Goal: Transaction & Acquisition: Purchase product/service

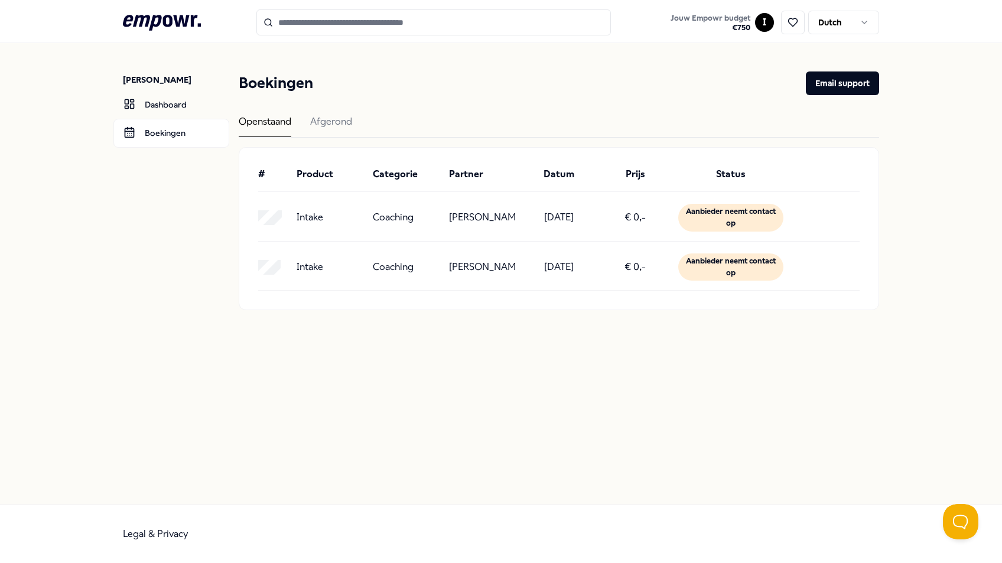
click at [724, 275] on div "Aanbieder neemt contact op" at bounding box center [730, 268] width 105 height 28
click at [332, 122] on div "Afgerond" at bounding box center [331, 125] width 42 height 23
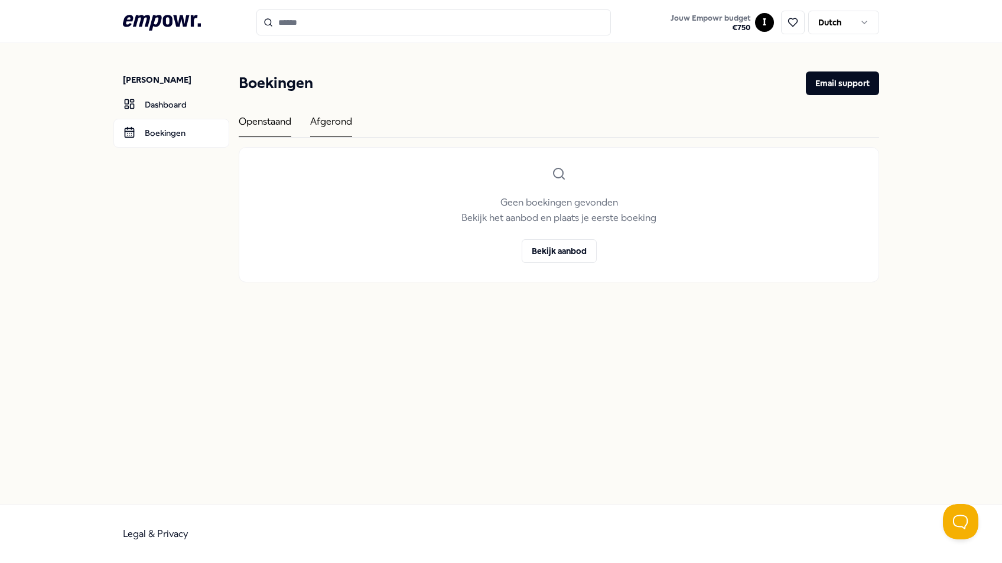
click at [281, 123] on div "Openstaand" at bounding box center [265, 125] width 53 height 23
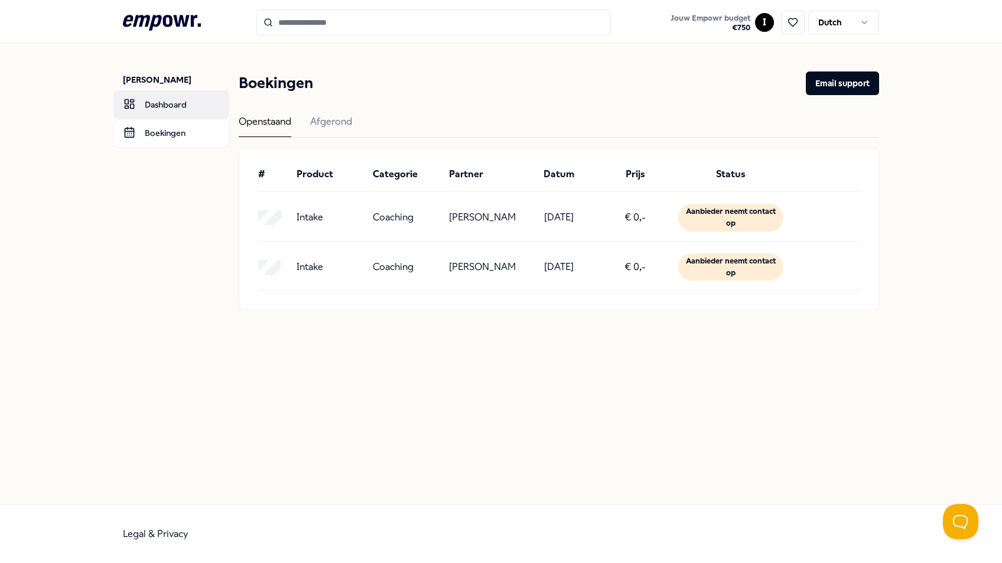
click at [172, 106] on link "Dashboard" at bounding box center [171, 104] width 116 height 28
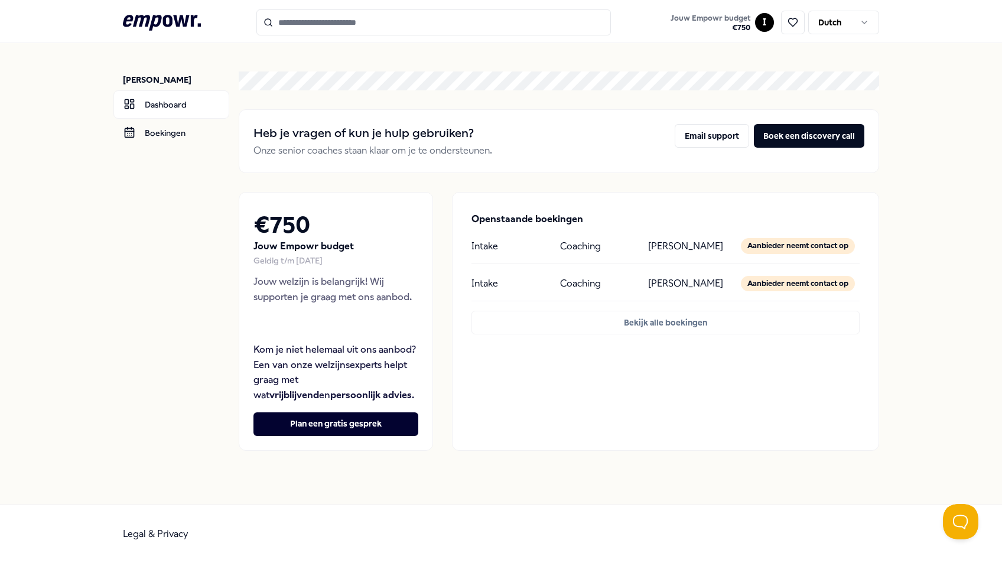
click at [313, 25] on input "Search for products, categories or subcategories" at bounding box center [433, 22] width 355 height 26
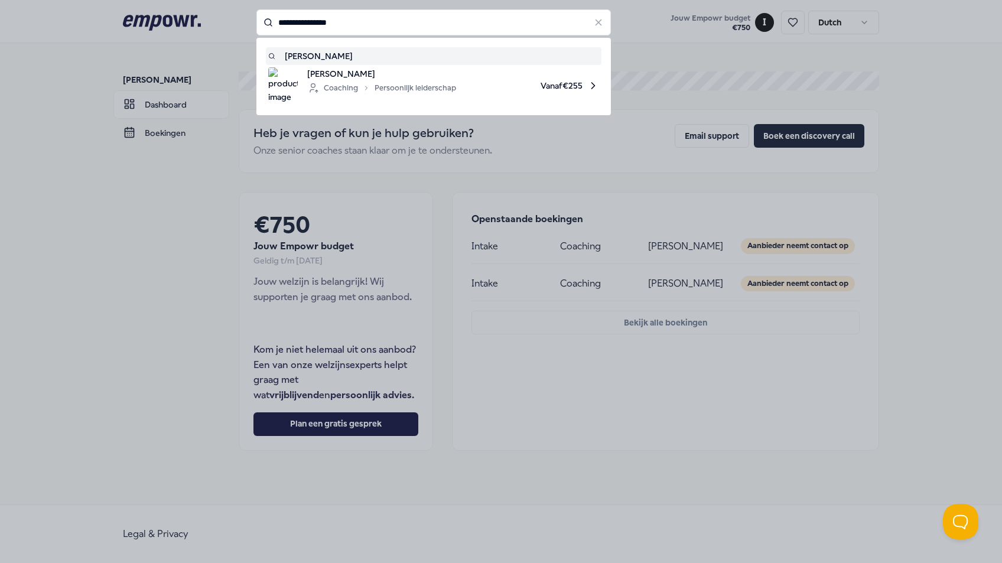
type input "**********"
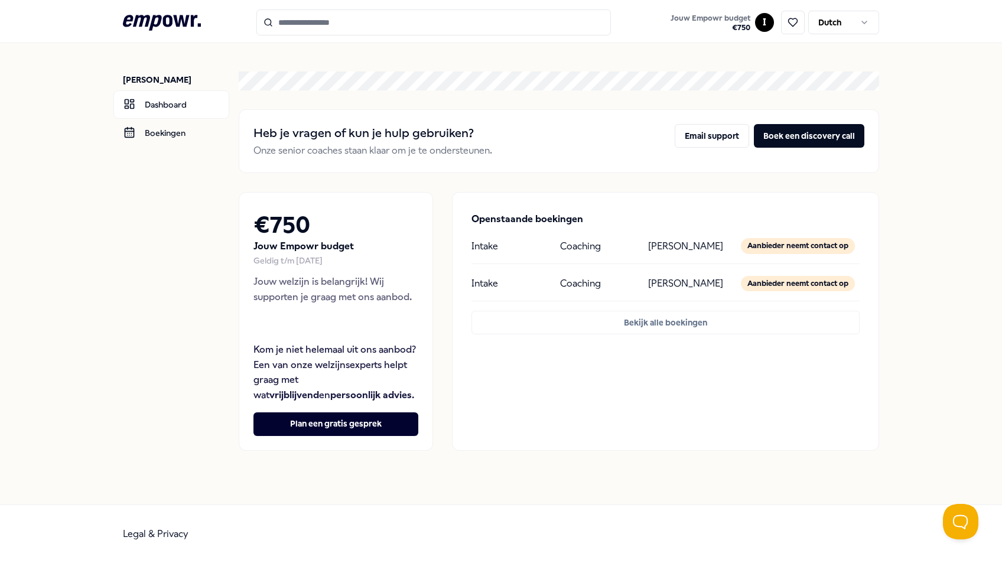
type input "**********"
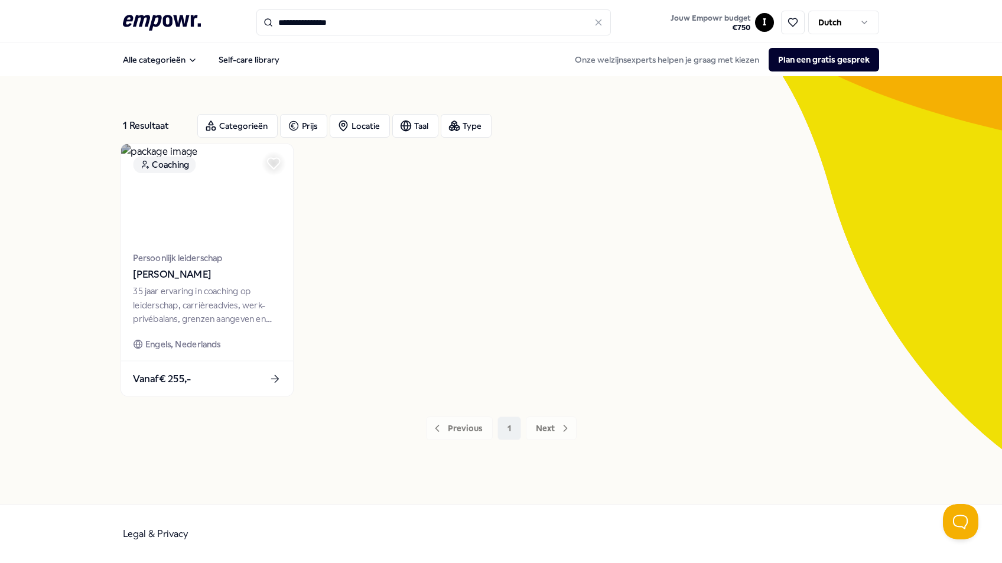
click at [206, 265] on span "Persoonlijk leiderschap" at bounding box center [207, 258] width 148 height 14
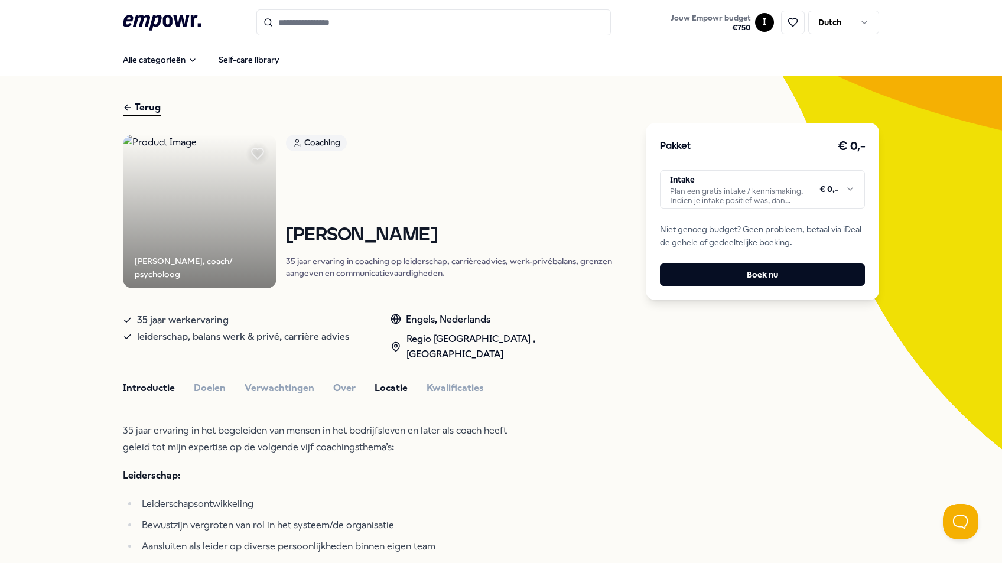
click at [379, 381] on button "Locatie" at bounding box center [391, 388] width 33 height 15
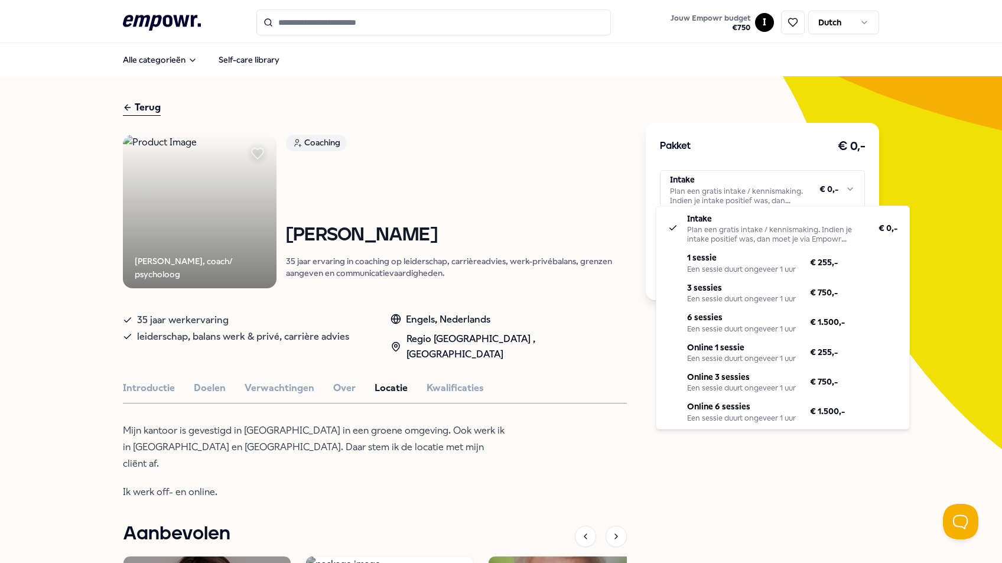
click at [833, 180] on html ".empowr-logo_svg__cls-1{fill:#03032f} Jouw Empowr budget € 750 I Dutch Alle cat…" at bounding box center [501, 281] width 1002 height 563
click at [60, 417] on html ".empowr-logo_svg__cls-1{fill:#03032f} Jouw Empowr budget € 750 I Dutch Alle cat…" at bounding box center [501, 281] width 1002 height 563
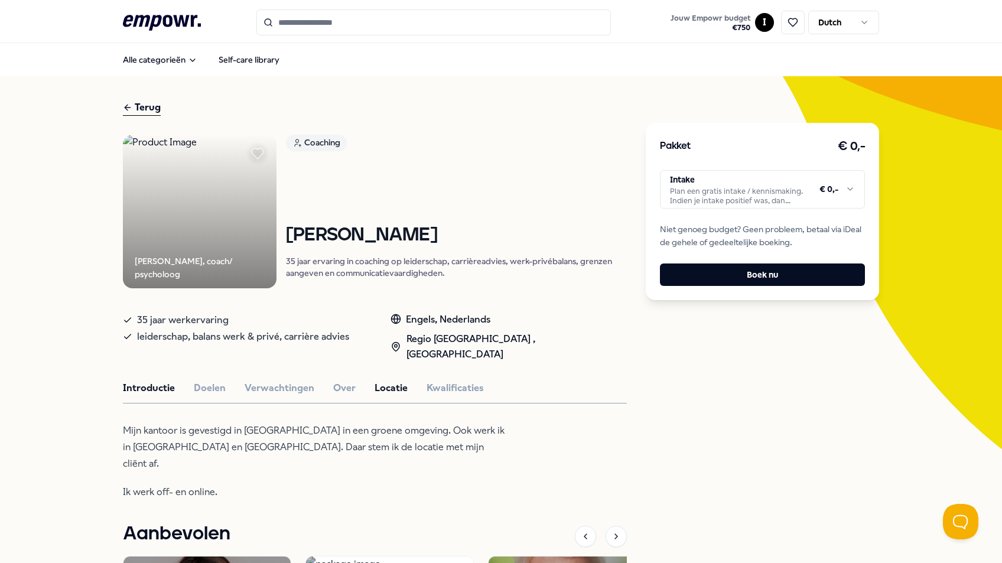
click at [148, 381] on button "Introductie" at bounding box center [149, 388] width 52 height 15
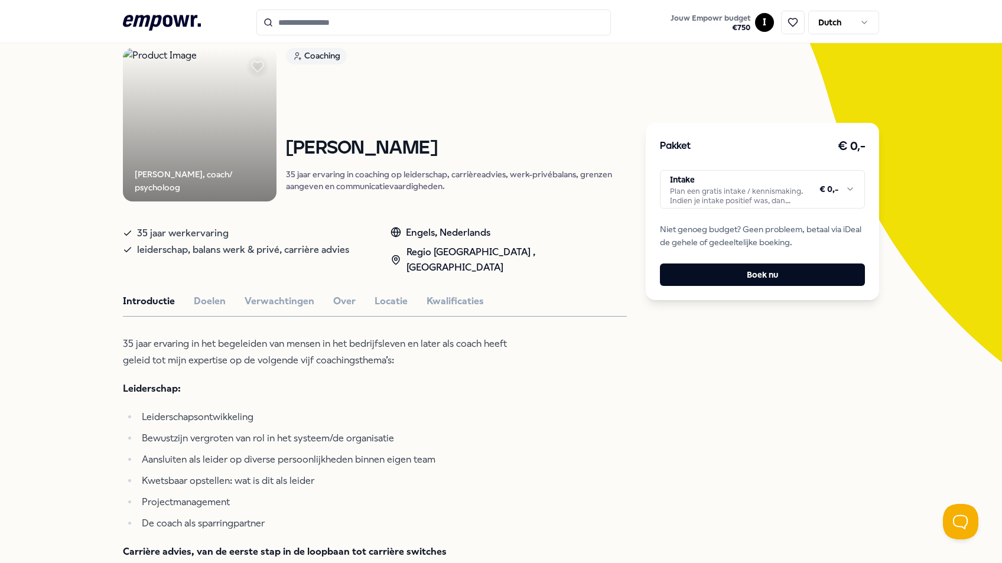
scroll to position [79, 0]
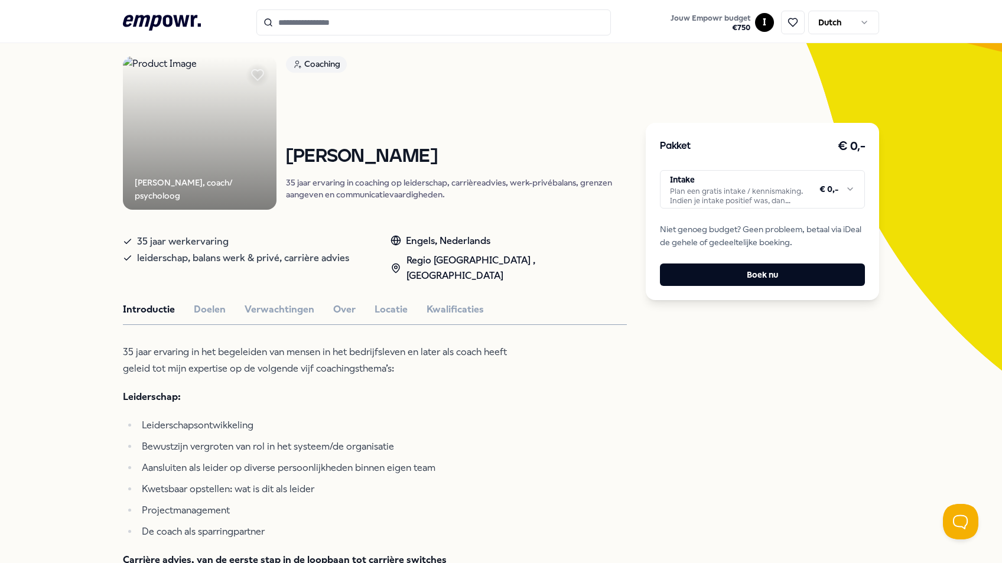
click at [200, 302] on button "Doelen" at bounding box center [210, 309] width 32 height 15
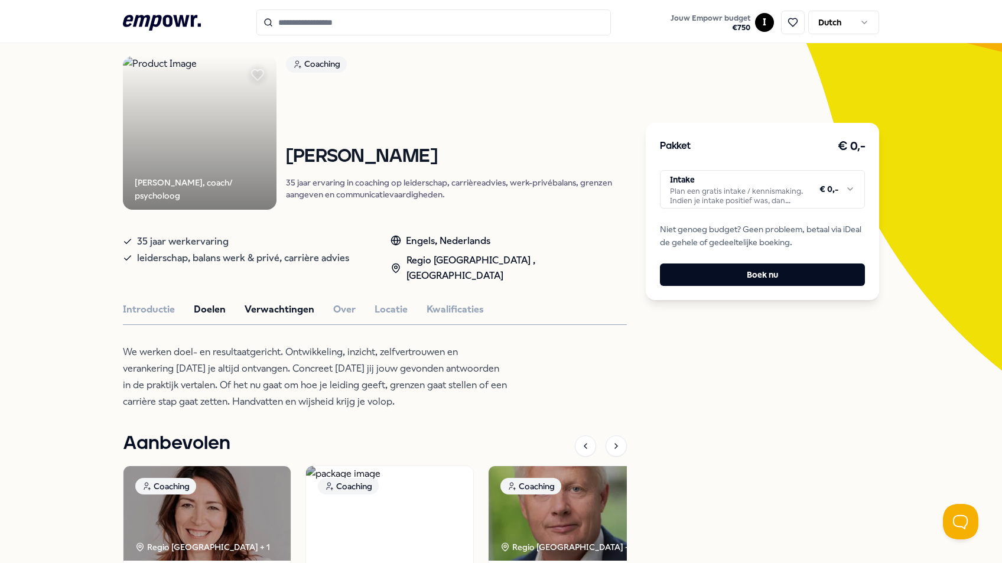
click at [261, 302] on button "Verwachtingen" at bounding box center [280, 309] width 70 height 15
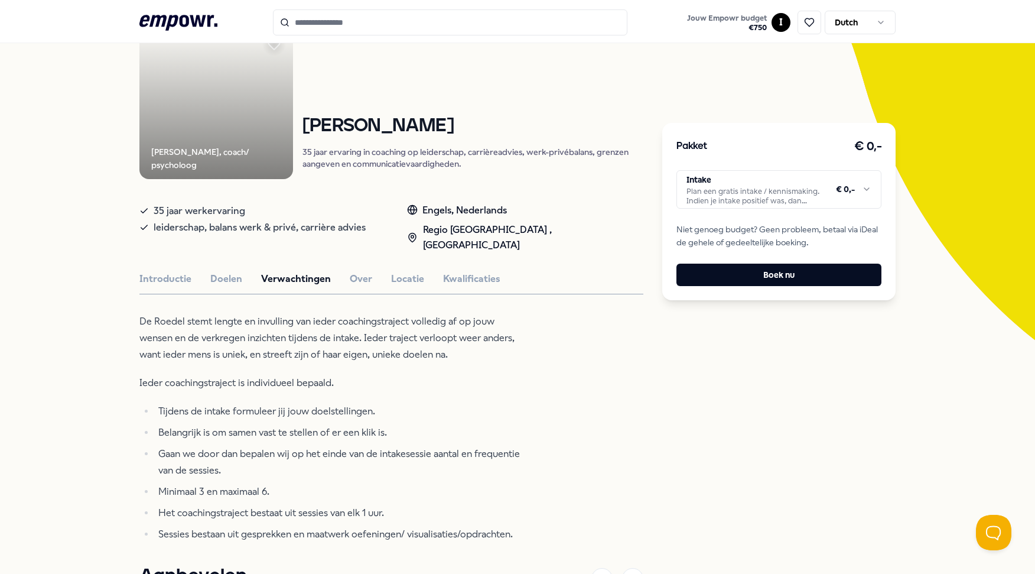
scroll to position [8, 0]
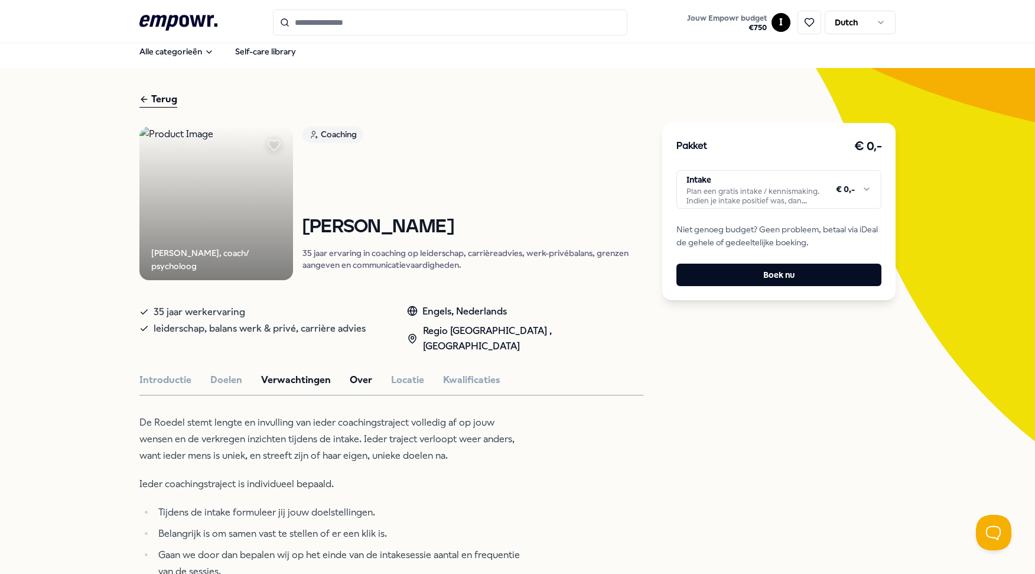
click at [350, 372] on button "Over" at bounding box center [361, 379] width 22 height 15
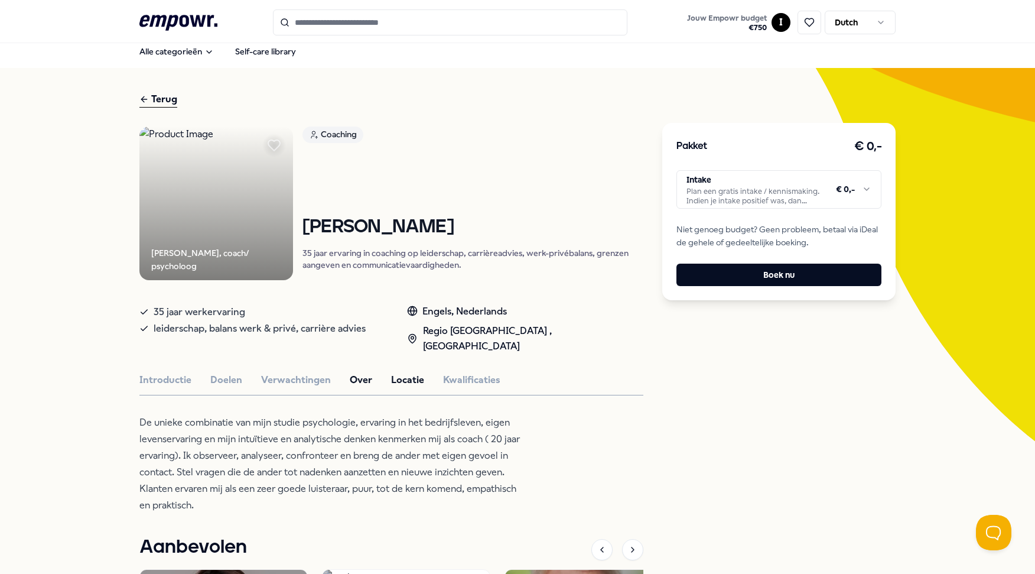
click at [407, 372] on button "Locatie" at bounding box center [407, 379] width 33 height 15
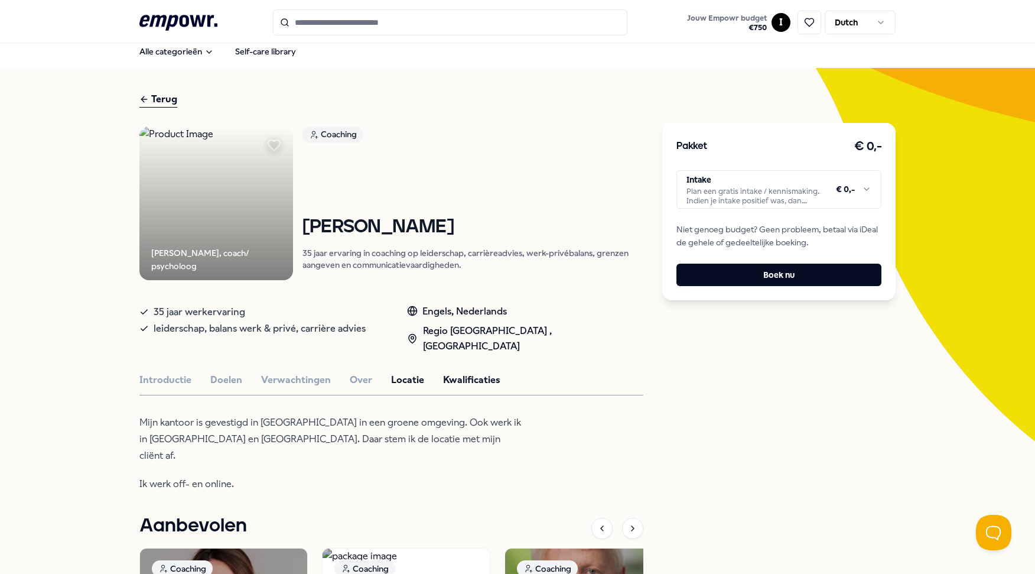
click at [465, 372] on button "Kwalificaties" at bounding box center [471, 379] width 57 height 15
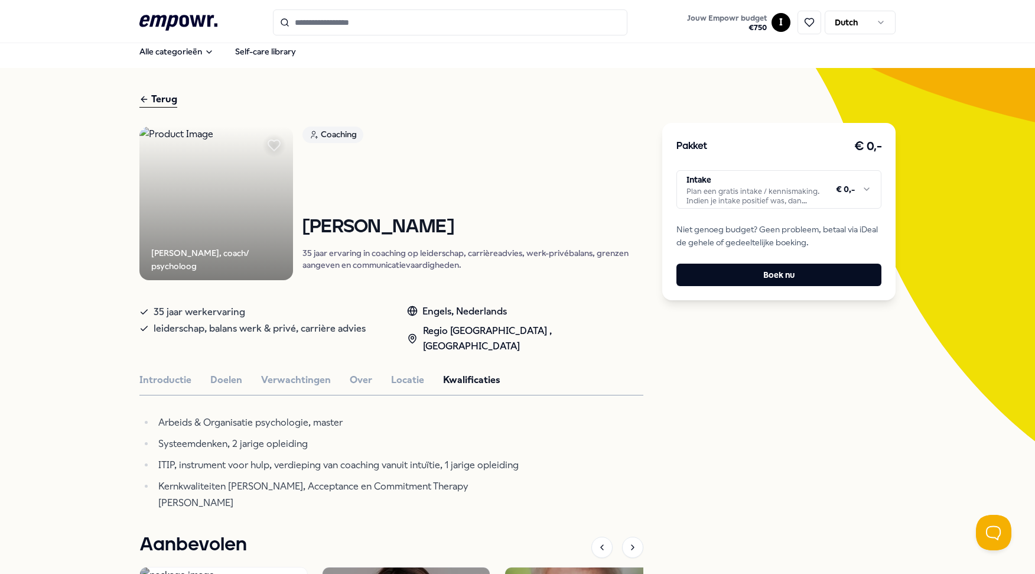
click at [382, 480] on span "Kernkwaliteiten Daniel Ofman, Acceptance en Commitment Therapy Steven Hayes" at bounding box center [313, 494] width 310 height 28
drag, startPoint x: 489, startPoint y: 457, endPoint x: 290, endPoint y: 458, distance: 199.2
click at [290, 478] on li "Kernkwaliteiten Daniel Ofman, Acceptance en Commitment Therapy Steven Hayes" at bounding box center [339, 494] width 369 height 33
copy span "Acceptance en Commitment Therapy Steven Hayes"
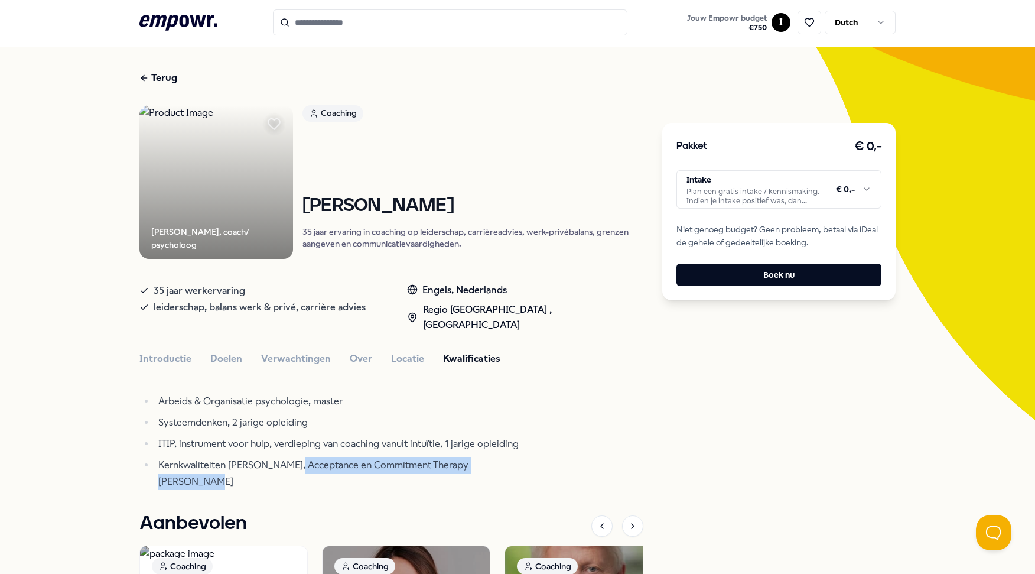
scroll to position [34, 0]
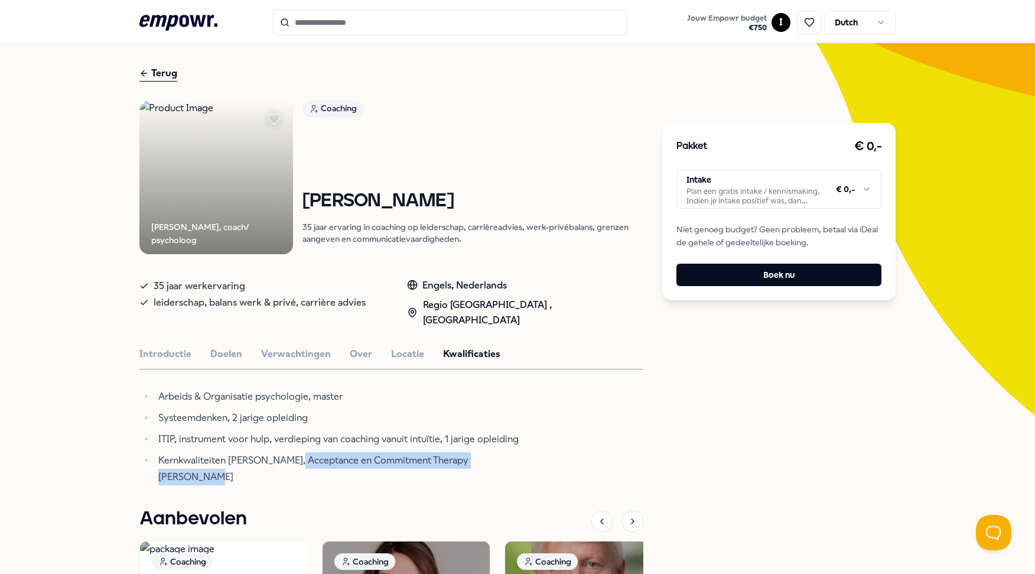
click at [751, 186] on html ".empowr-logo_svg__cls-1{fill:#03032f} Jouw Empowr budget € 750 I Dutch Alle cat…" at bounding box center [517, 287] width 1035 height 574
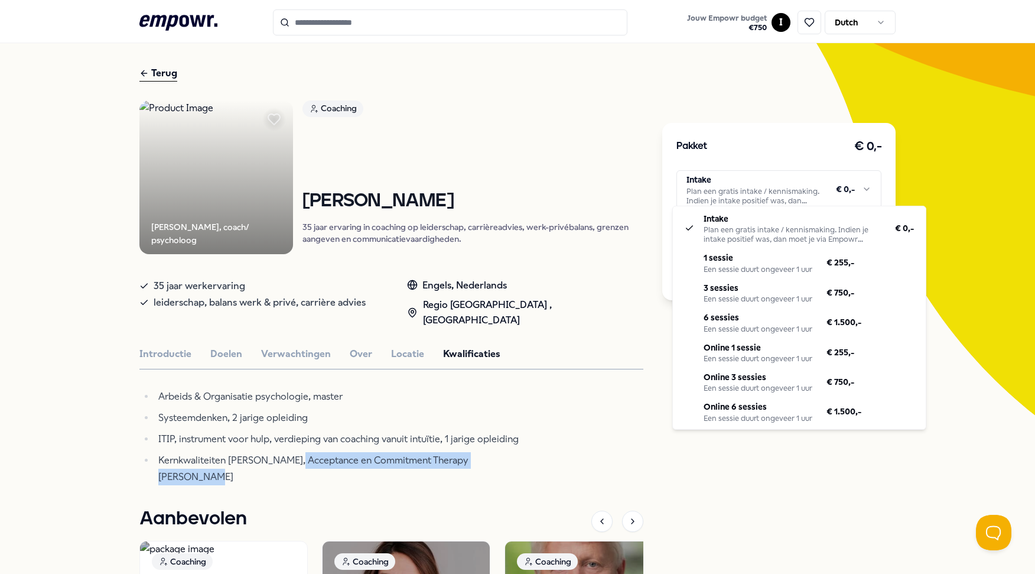
click at [606, 133] on html ".empowr-logo_svg__cls-1{fill:#03032f} Jouw Empowr budget € 750 I Dutch Alle cat…" at bounding box center [517, 287] width 1035 height 574
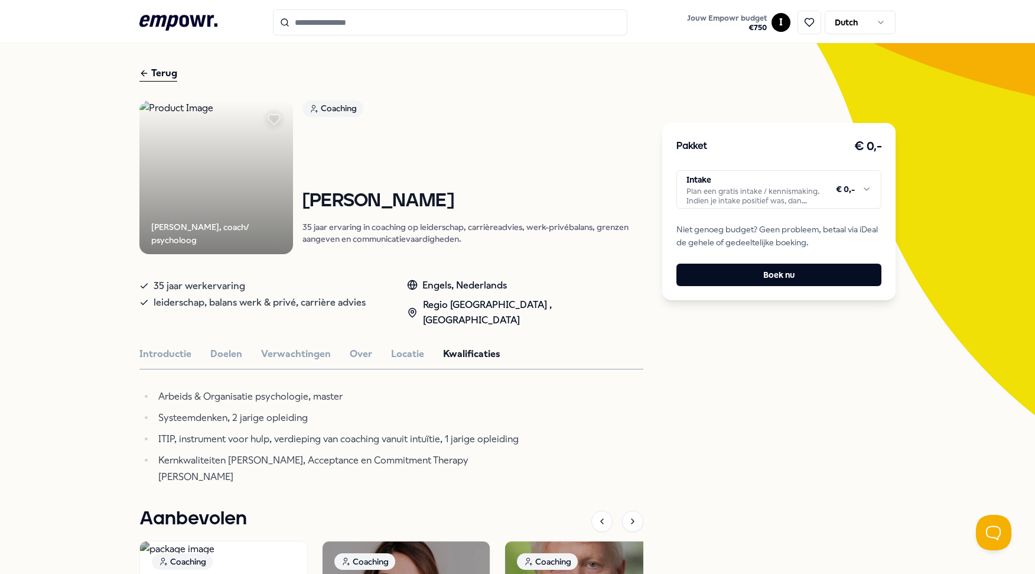
click at [836, 190] on html ".empowr-logo_svg__cls-1{fill:#03032f} Jouw Empowr budget € 750 I Dutch Alle cat…" at bounding box center [517, 287] width 1035 height 574
click at [758, 410] on div "Pakket € 0,- Intake Plan een gratis intake / kennismaking. Indien je intake pos…" at bounding box center [778, 432] width 233 height 733
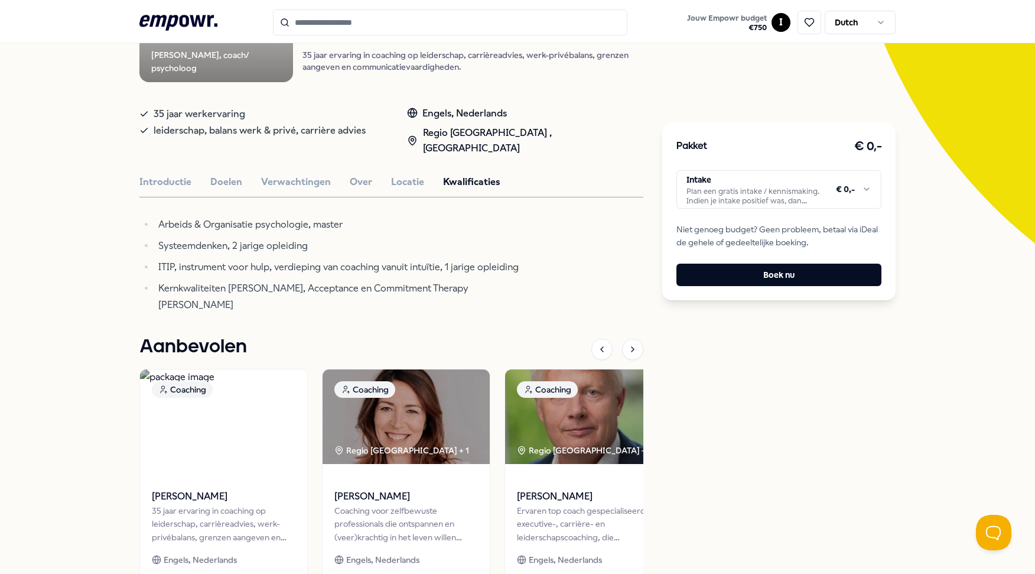
scroll to position [226, 0]
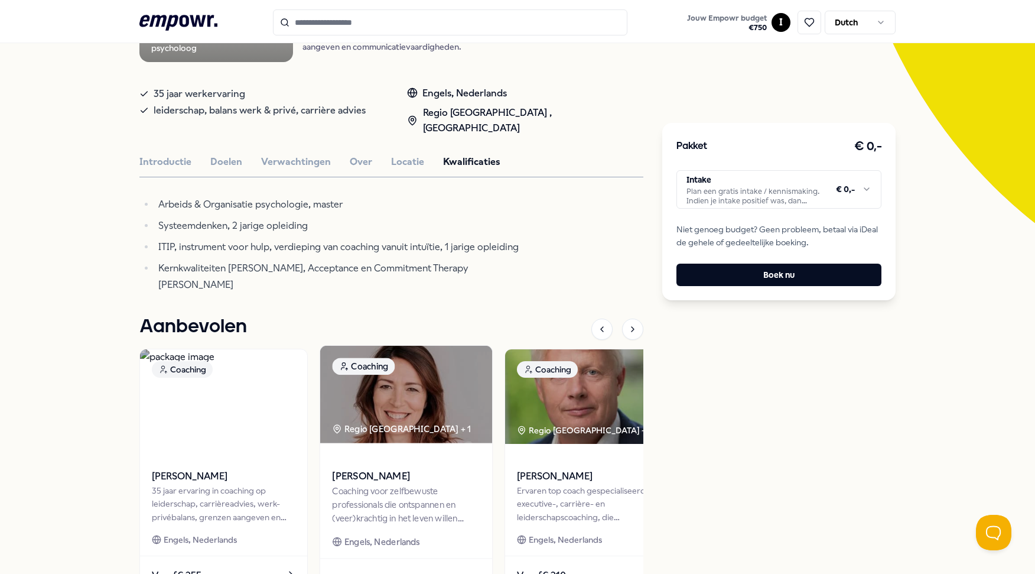
click at [358, 469] on span "[PERSON_NAME]" at bounding box center [406, 476] width 148 height 15
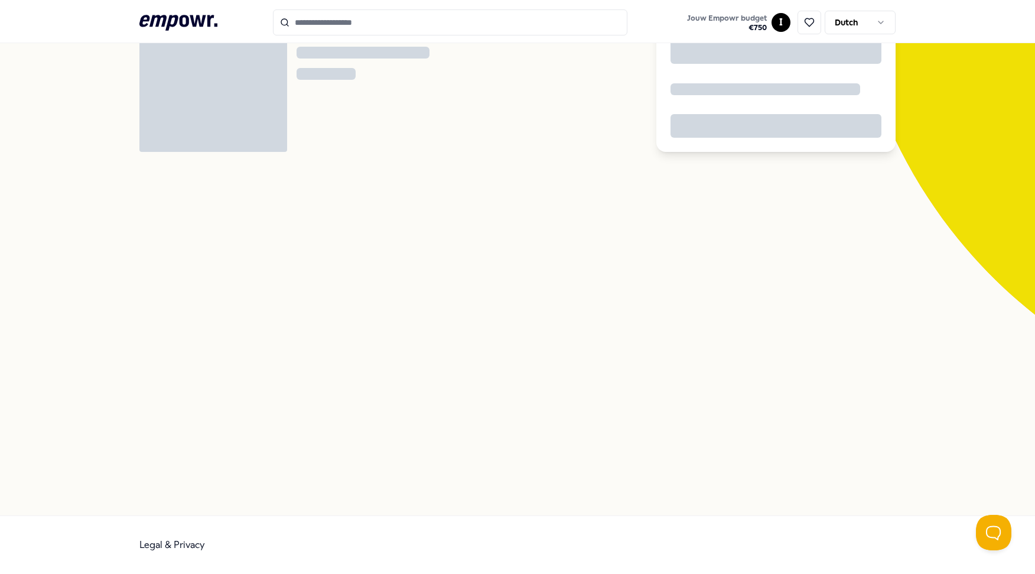
scroll to position [76, 0]
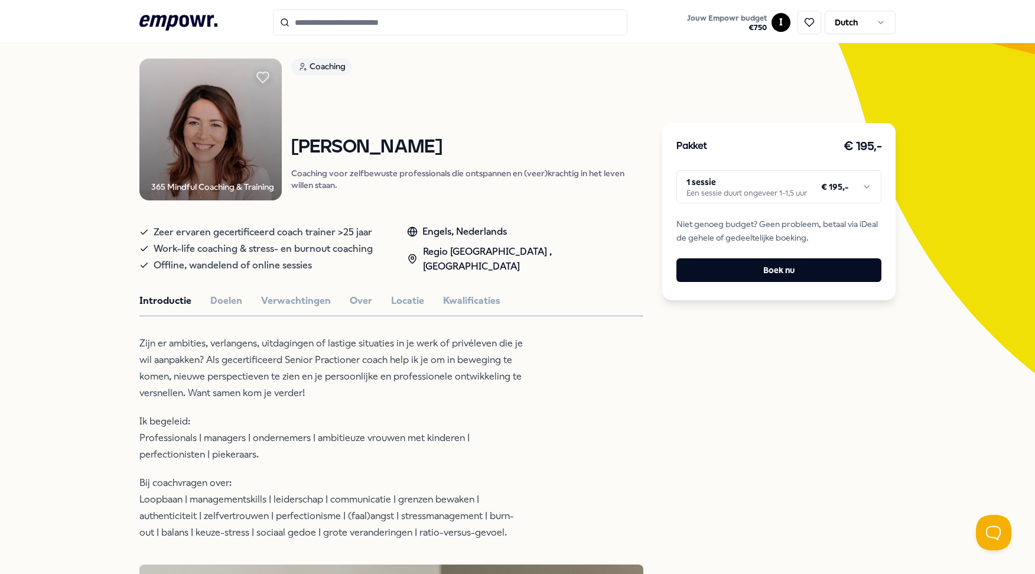
click at [213, 164] on img at bounding box center [210, 130] width 142 height 142
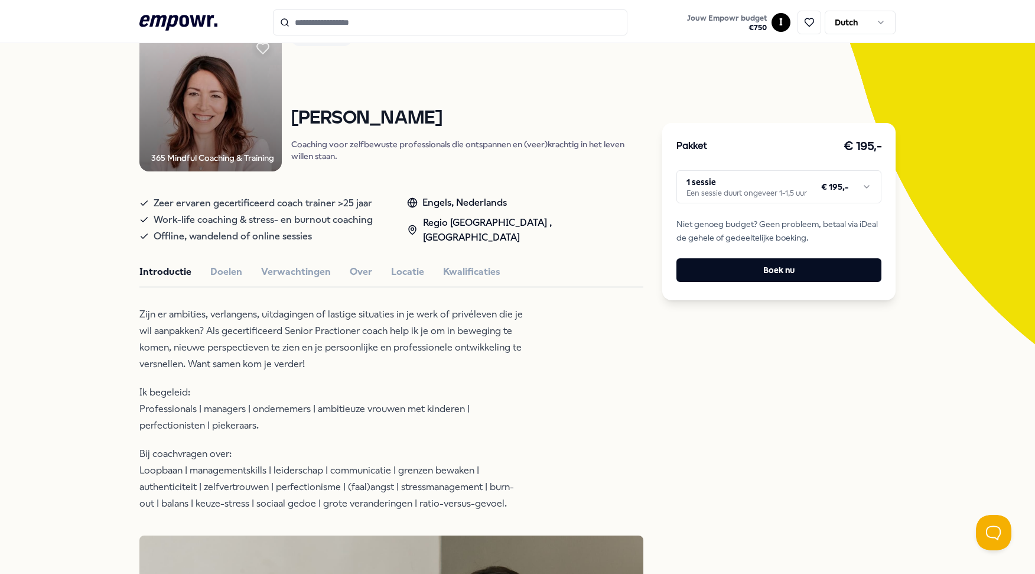
click at [729, 179] on html ".empowr-logo_svg__cls-1{fill:#03032f} Jouw Empowr budget € 750 I Dutch Alle cat…" at bounding box center [517, 287] width 1035 height 574
click at [770, 358] on html ".empowr-logo_svg__cls-1{fill:#03032f} Jouw Empowr budget € 750 I Dutch Alle cat…" at bounding box center [517, 287] width 1035 height 574
click at [828, 172] on html ".empowr-logo_svg__cls-1{fill:#03032f} Jouw Empowr budget € 750 I Dutch Alle cat…" at bounding box center [517, 287] width 1035 height 574
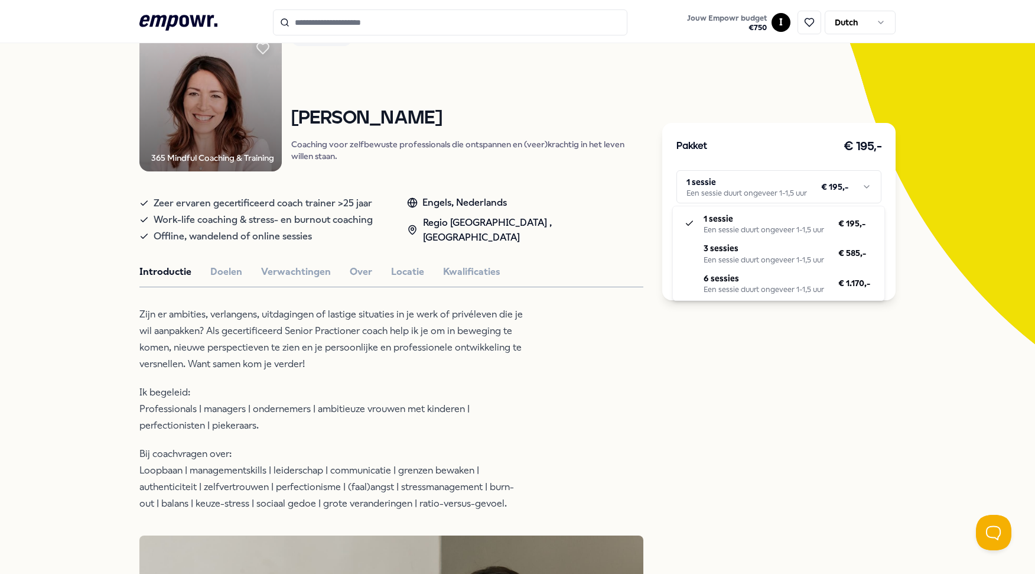
click at [826, 329] on html ".empowr-logo_svg__cls-1{fill:#03032f} Jouw Empowr budget € 750 I Dutch Alle cat…" at bounding box center [517, 287] width 1035 height 574
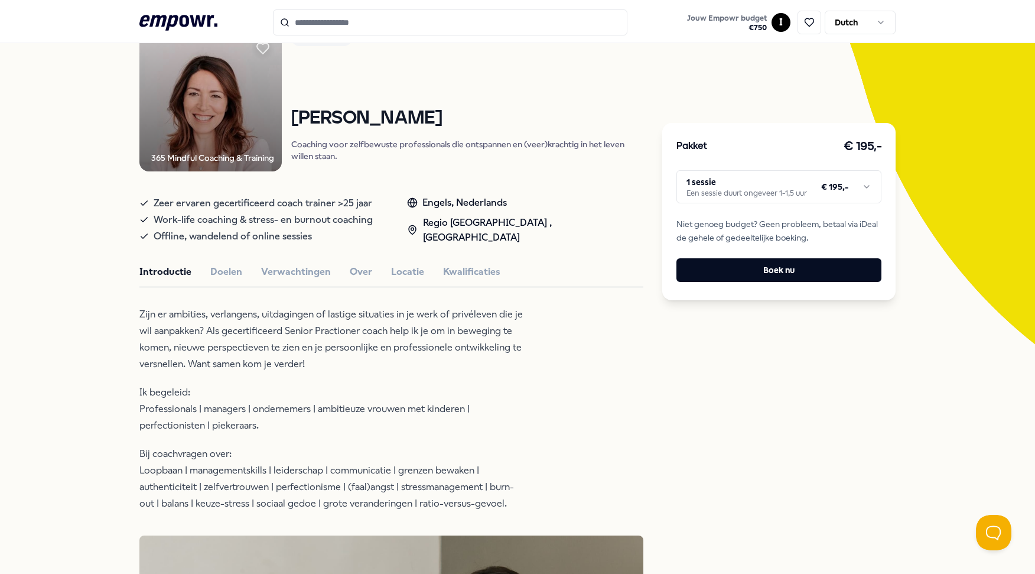
drag, startPoint x: 412, startPoint y: 121, endPoint x: 287, endPoint y: 125, distance: 125.3
click at [291, 125] on h1 "[PERSON_NAME]" at bounding box center [467, 118] width 353 height 21
copy h1 "[PERSON_NAME]"
click at [178, 17] on icon at bounding box center [178, 22] width 78 height 15
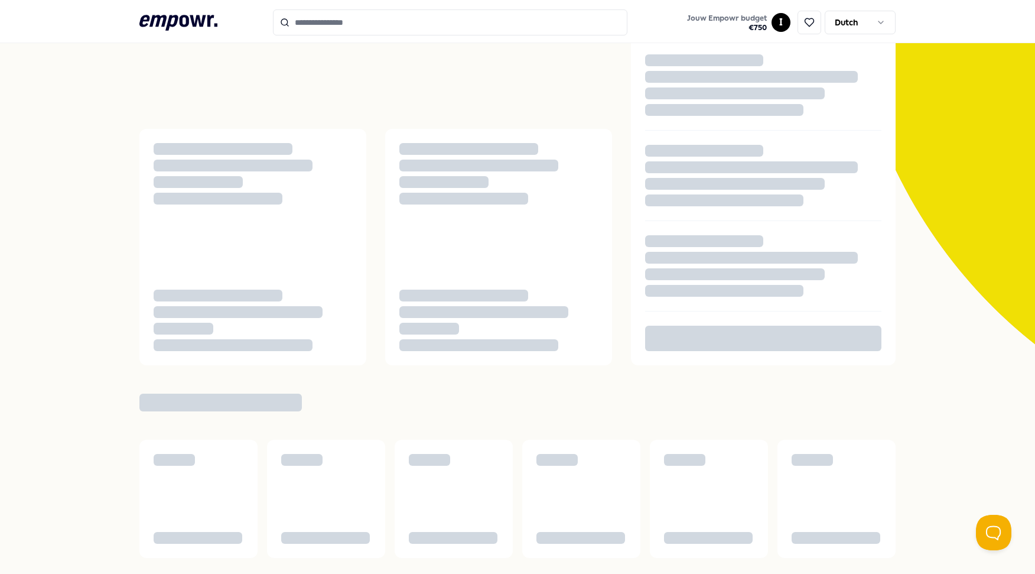
scroll to position [76, 0]
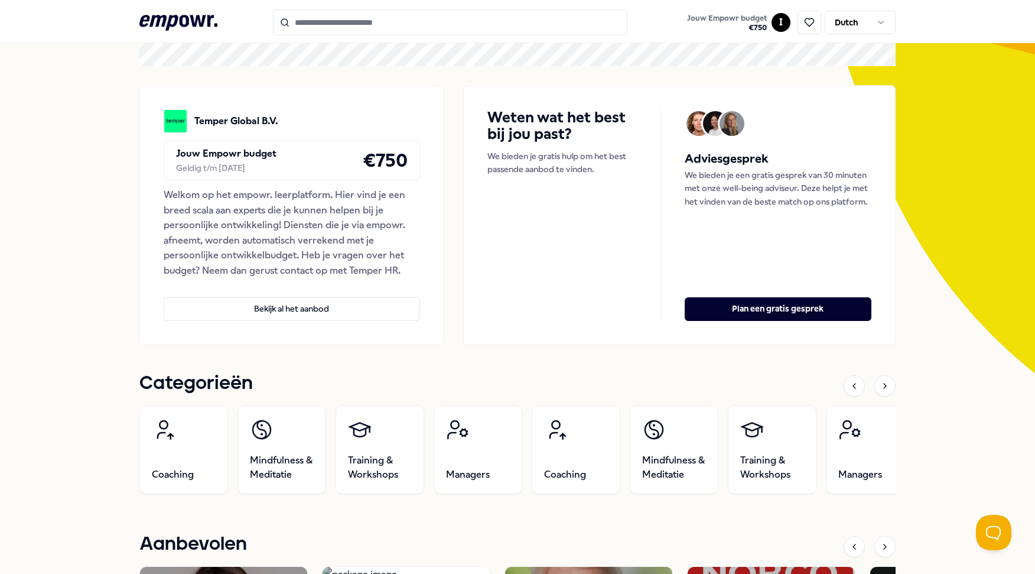
click at [154, 25] on icon at bounding box center [178, 22] width 78 height 15
click at [202, 26] on icon ".empowr-logo_svg__cls-1{fill:#03032f}" at bounding box center [178, 23] width 78 height 22
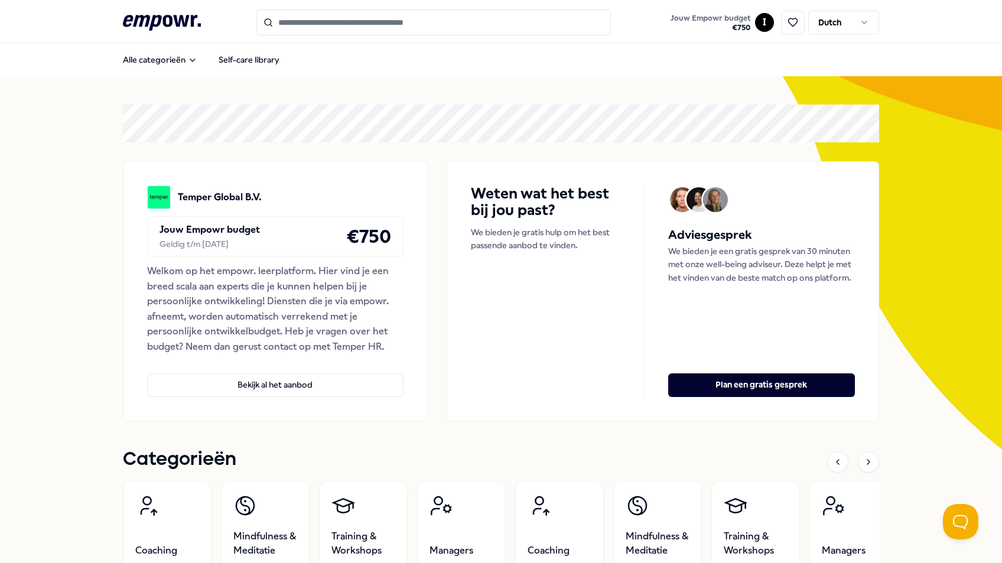
click at [305, 28] on input "Search for products, categories or subcategories" at bounding box center [433, 22] width 355 height 26
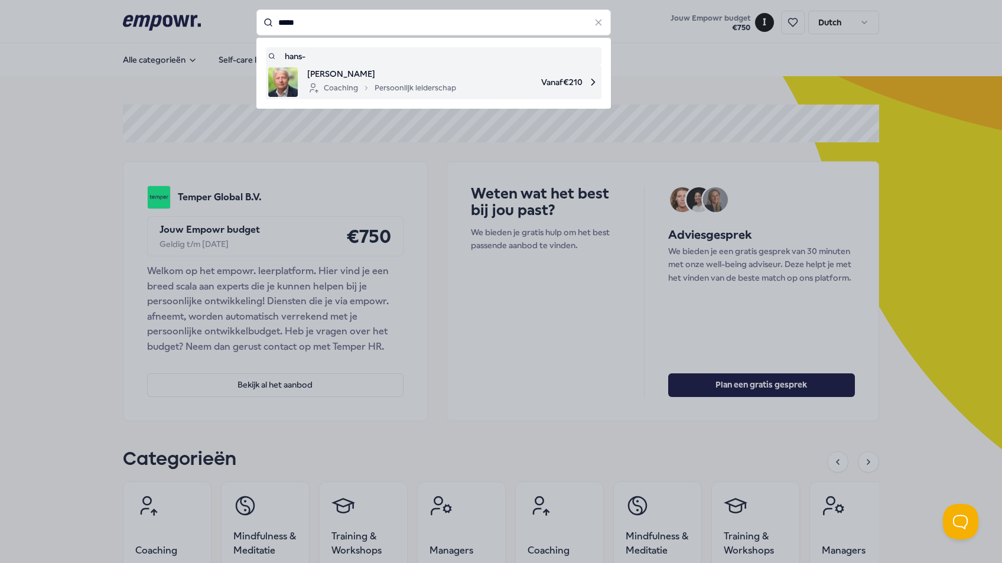
click at [365, 87] on icon at bounding box center [366, 88] width 2 height 4
type input "*****"
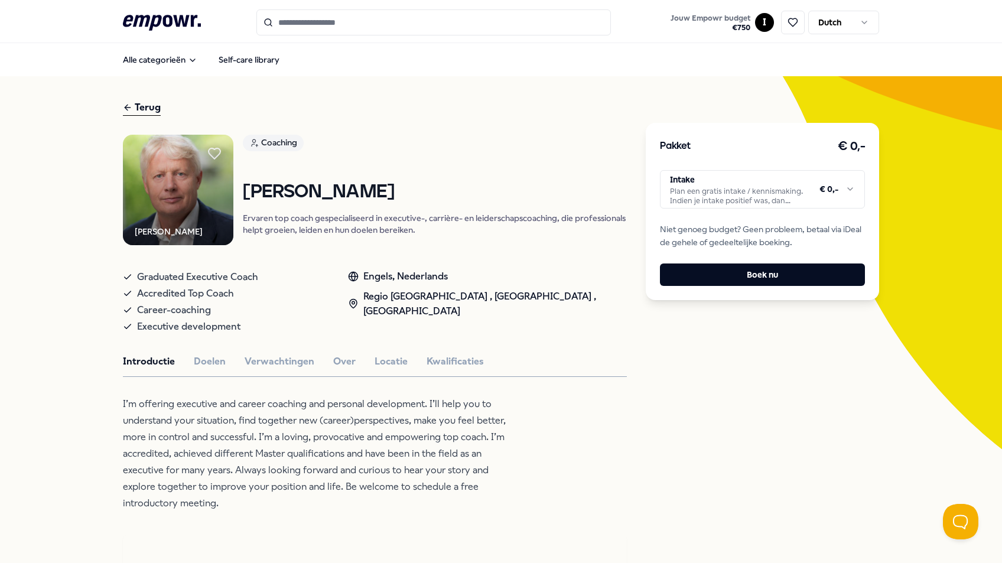
click at [852, 194] on html ".empowr-logo_svg__cls-1{fill:#03032f} Jouw Empowr budget € 750 I Dutch Alle cat…" at bounding box center [501, 281] width 1002 height 563
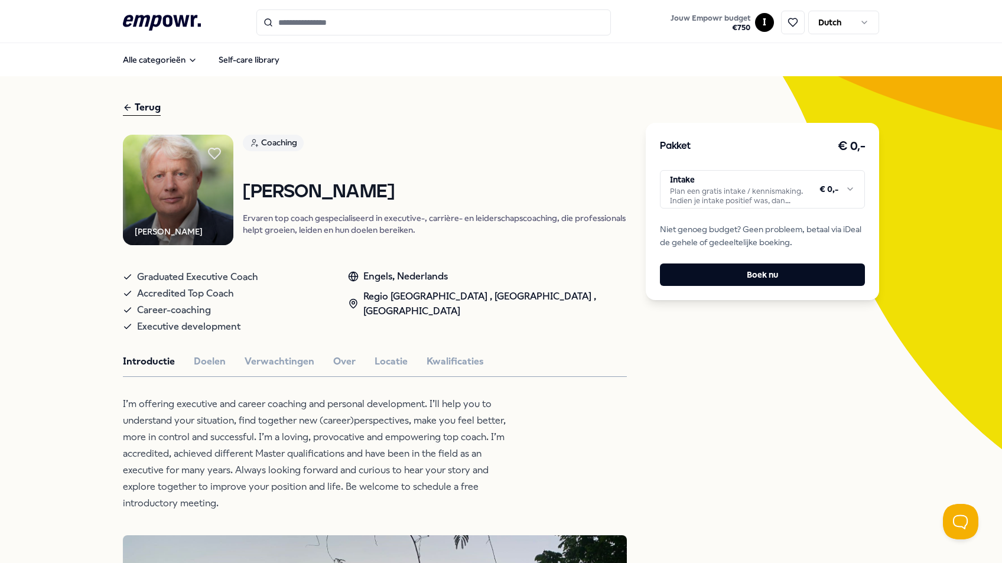
click at [852, 187] on html ".empowr-logo_svg__cls-1{fill:#03032f} Jouw Empowr budget € 750 I Dutch Alle cat…" at bounding box center [501, 281] width 1002 height 563
click at [377, 478] on html ".empowr-logo_svg__cls-1{fill:#03032f} Jouw Empowr budget € 750 I Dutch Alle cat…" at bounding box center [501, 281] width 1002 height 563
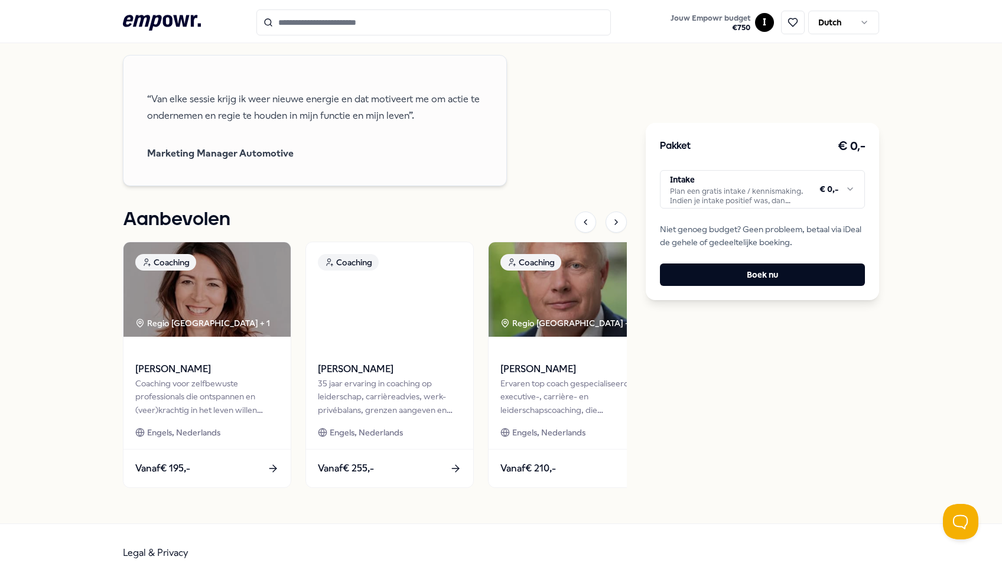
scroll to position [995, 0]
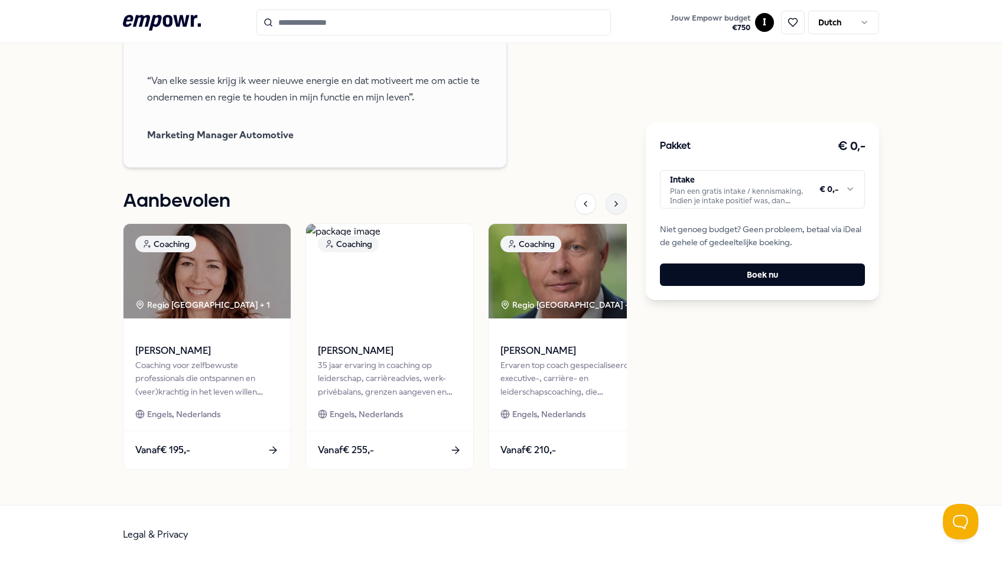
click at [619, 193] on div at bounding box center [616, 203] width 21 height 21
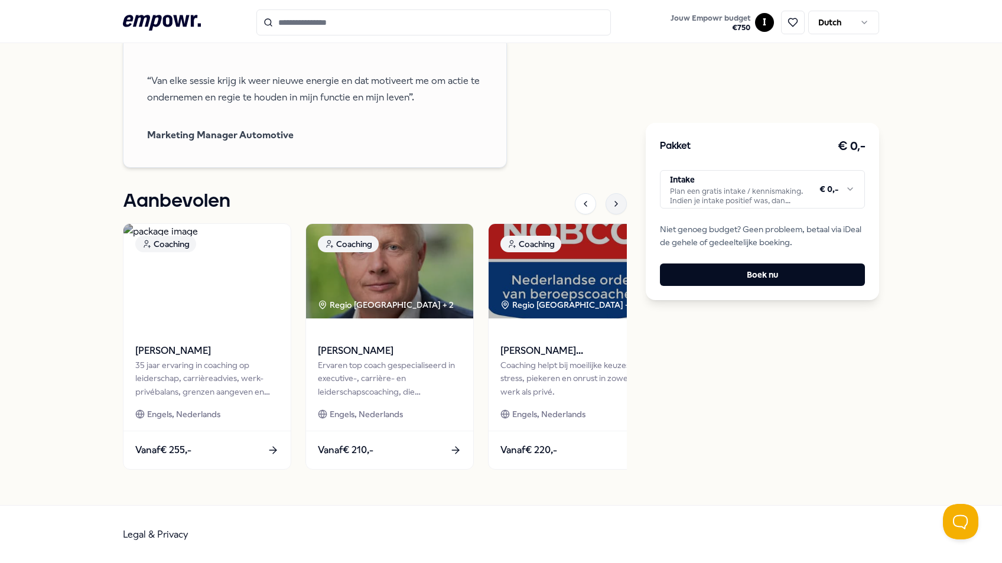
click at [619, 193] on div at bounding box center [616, 203] width 21 height 21
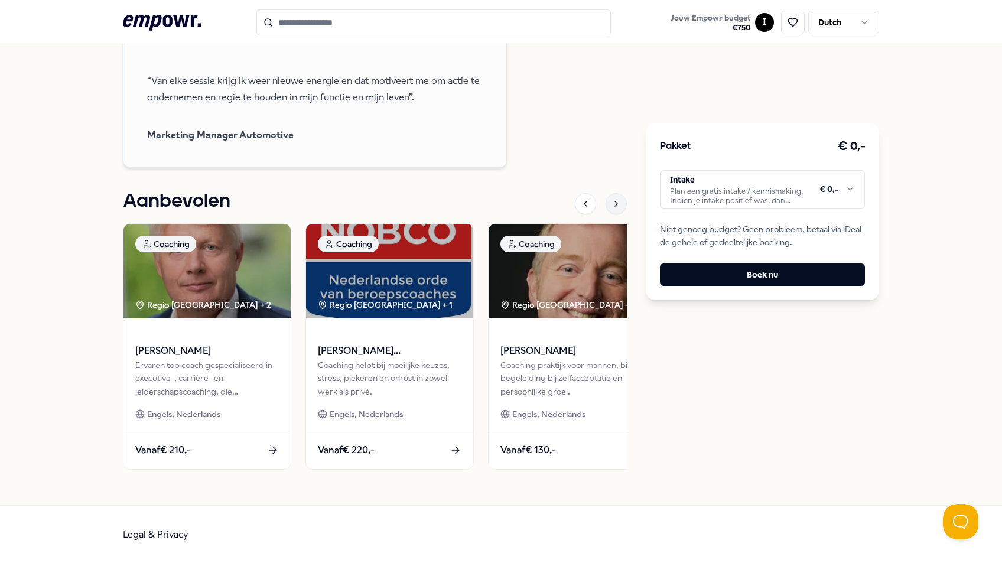
click at [619, 193] on div at bounding box center [616, 203] width 21 height 21
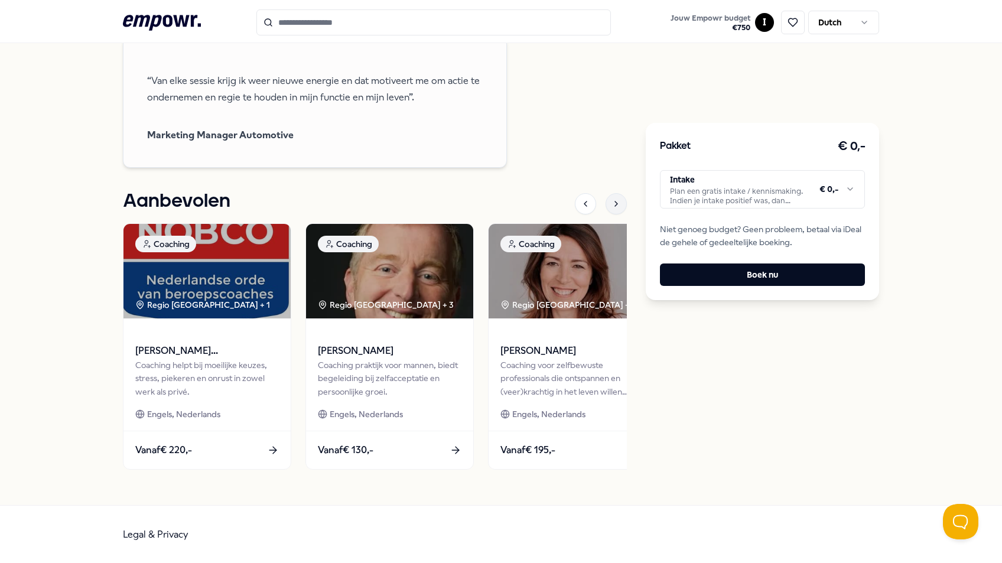
scroll to position [999, 0]
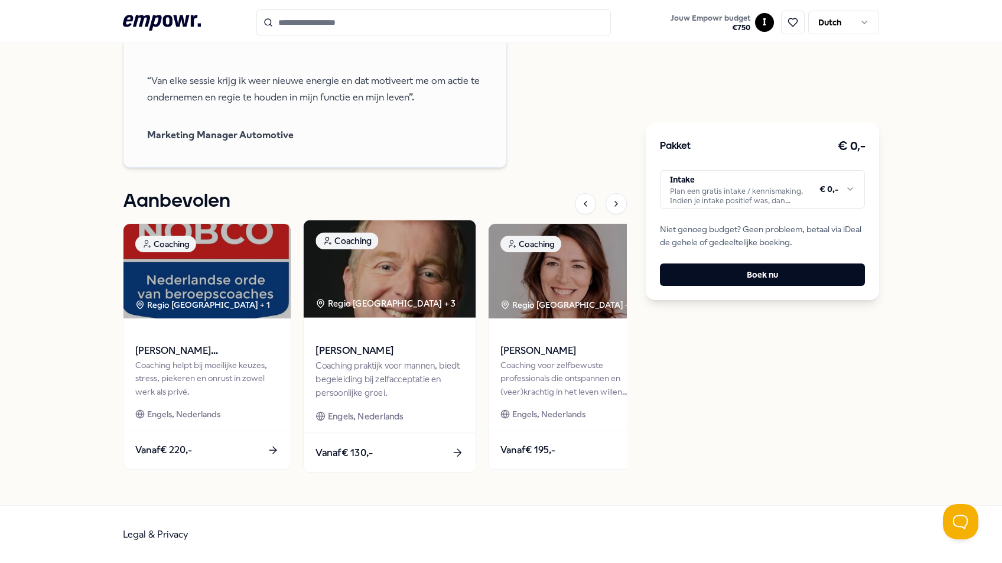
click at [399, 297] on div "Regio [GEOGRAPHIC_DATA] + 3" at bounding box center [386, 304] width 140 height 14
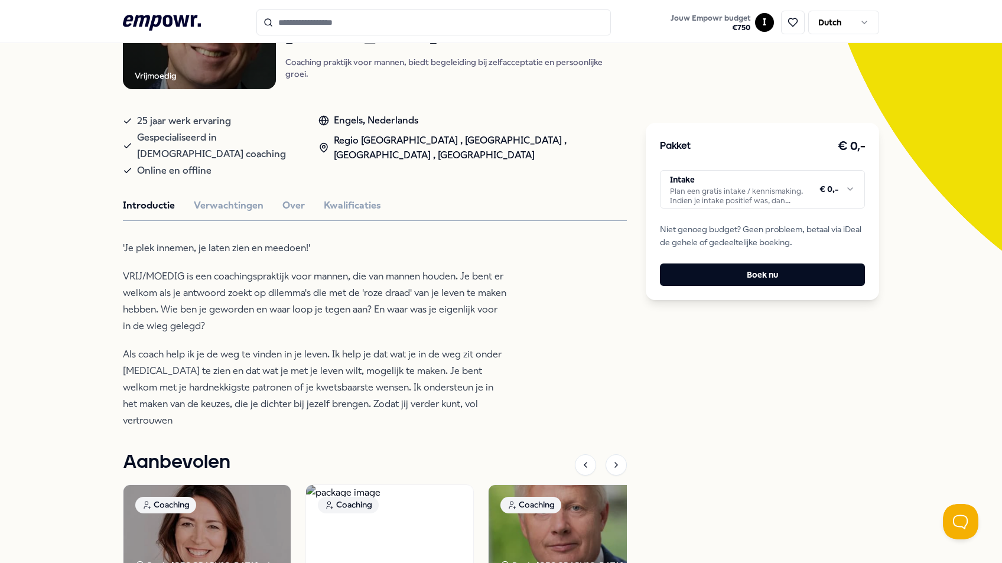
scroll to position [14, 0]
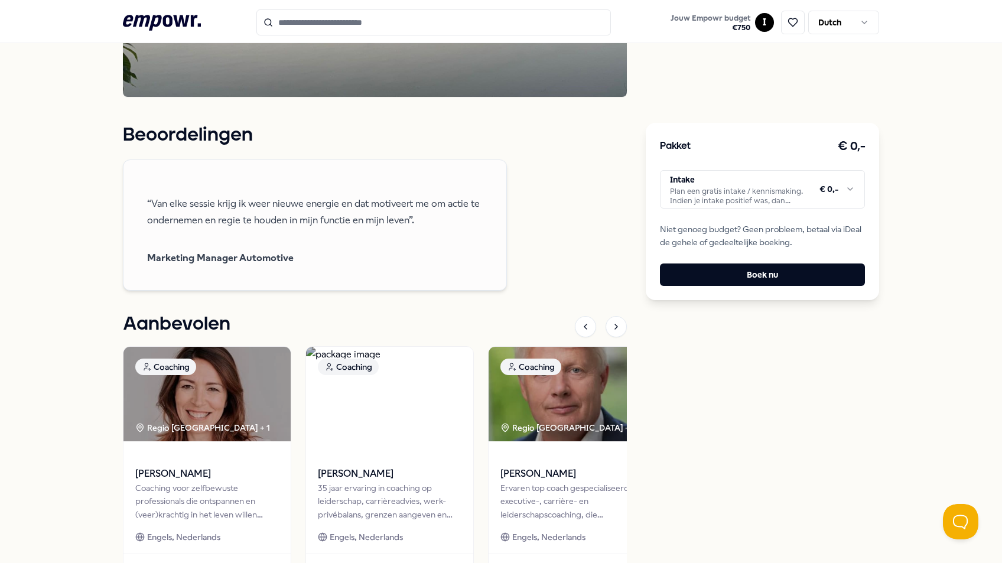
scroll to position [854, 0]
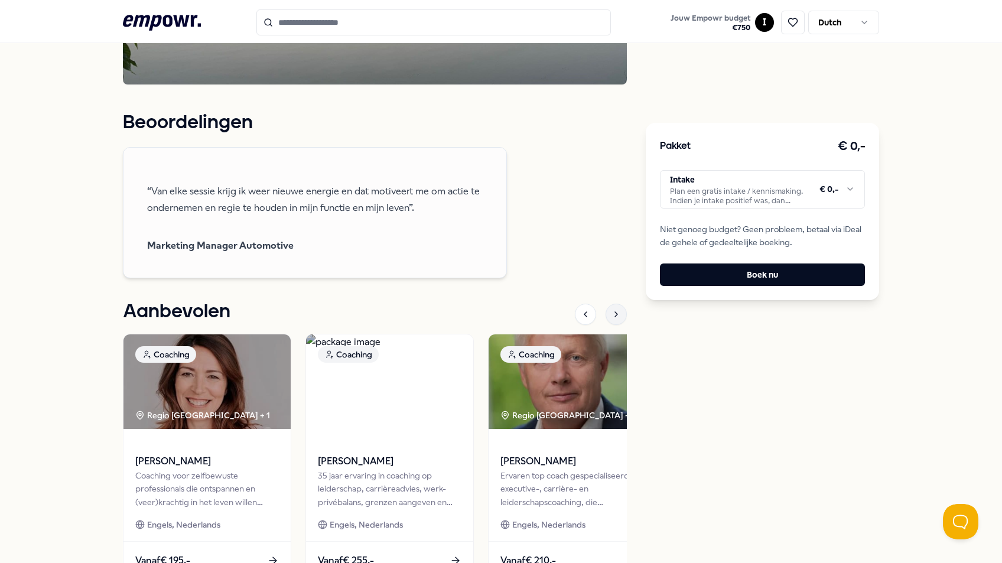
click at [615, 315] on icon at bounding box center [616, 314] width 9 height 9
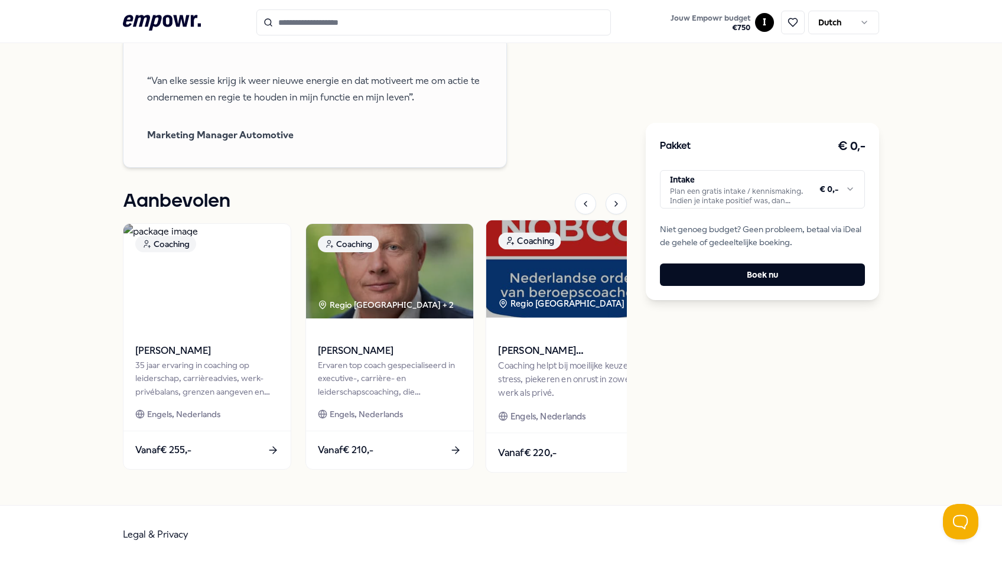
click at [582, 297] on div "Regio [GEOGRAPHIC_DATA] + 1" at bounding box center [567, 304] width 139 height 14
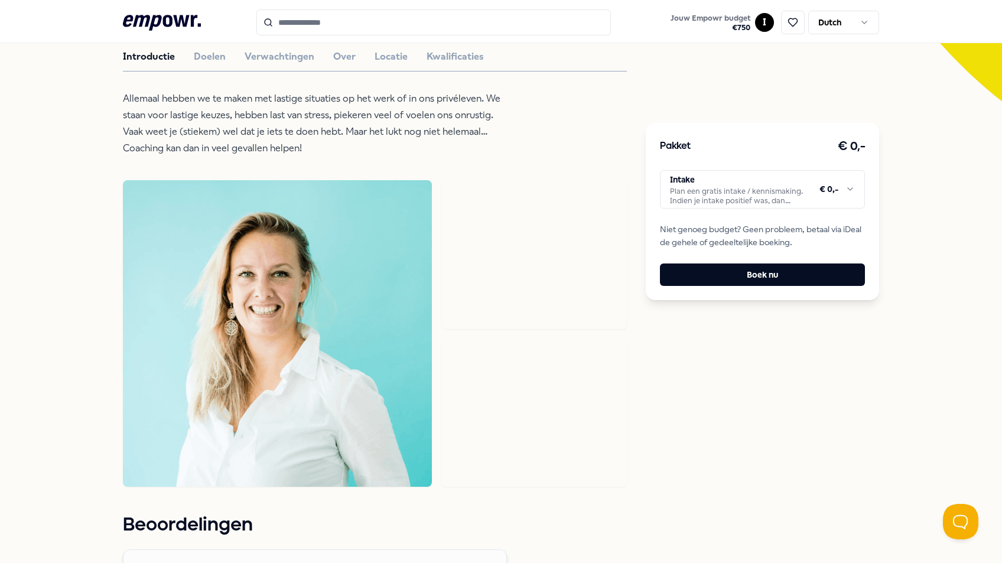
scroll to position [316, 0]
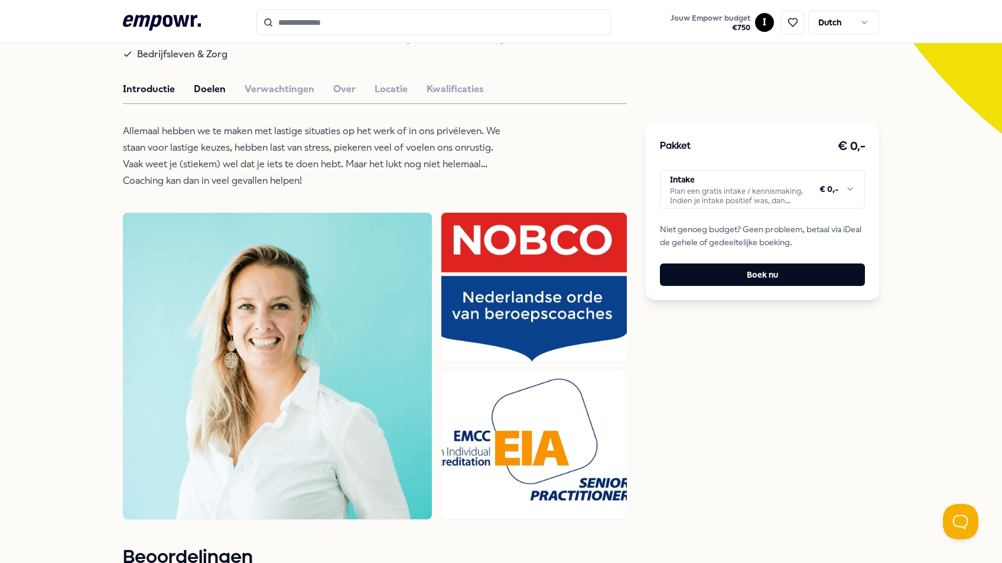
click at [212, 91] on button "Doelen" at bounding box center [210, 89] width 32 height 15
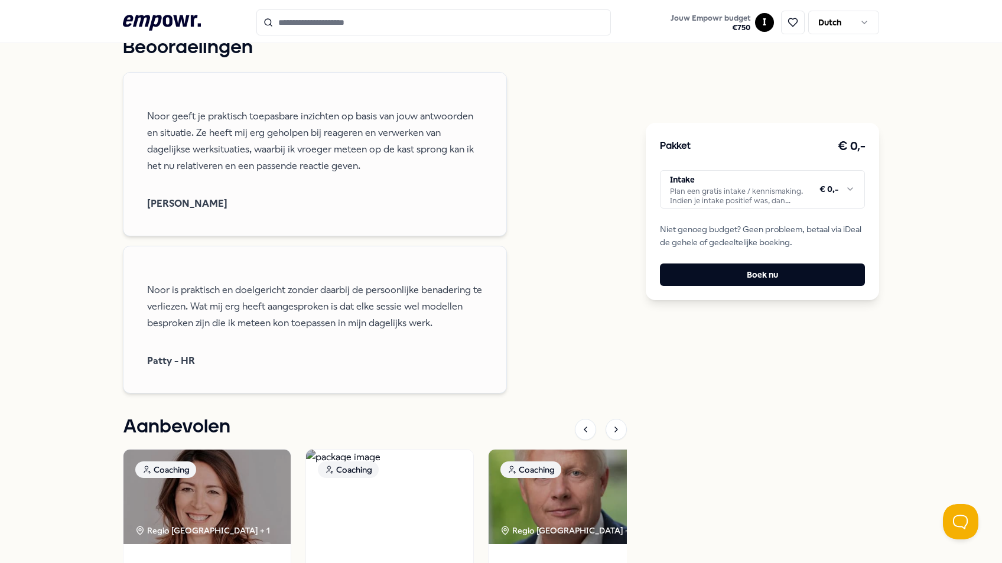
scroll to position [1238, 0]
